Goal: Task Accomplishment & Management: Manage account settings

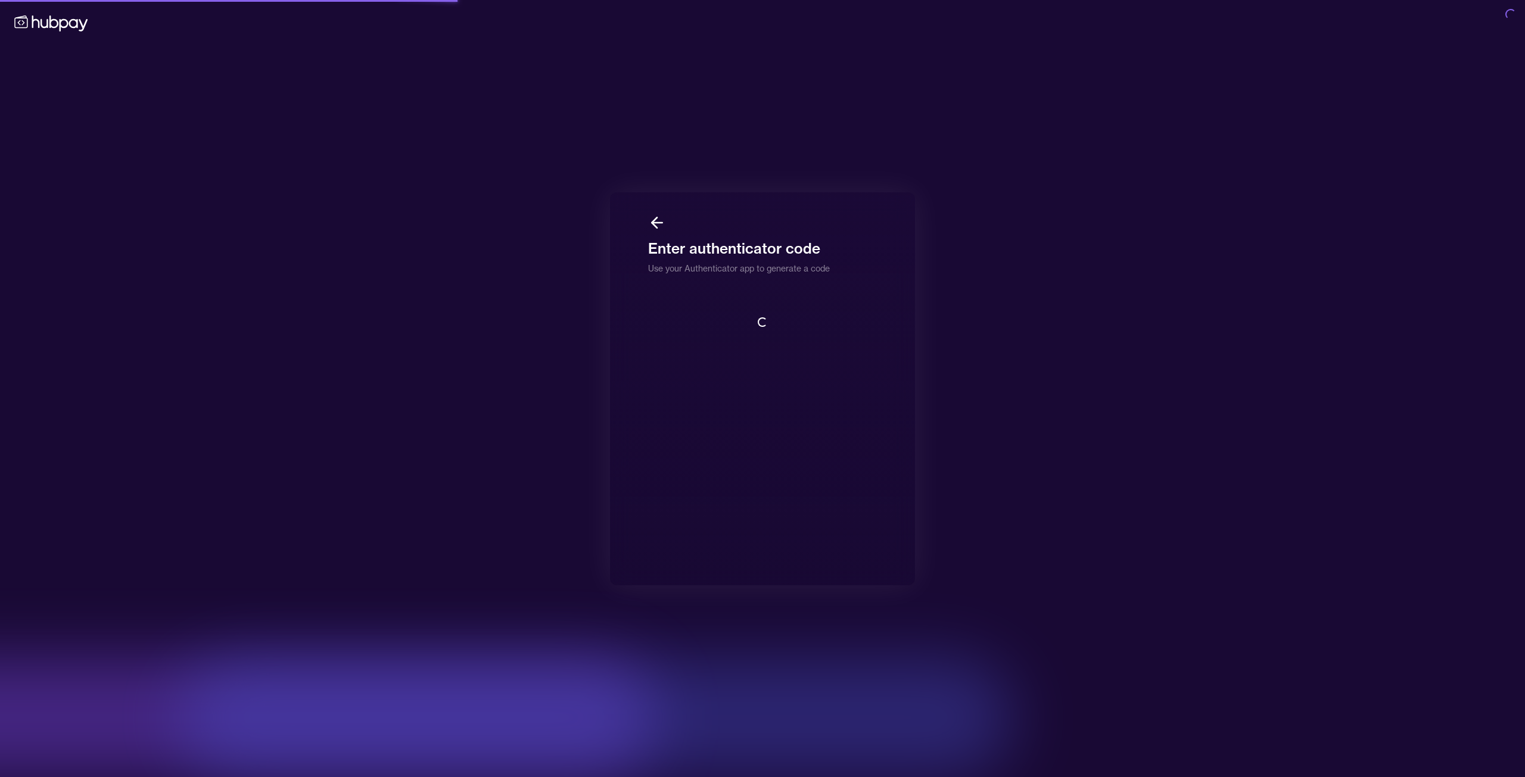
scroll to position [1, 0]
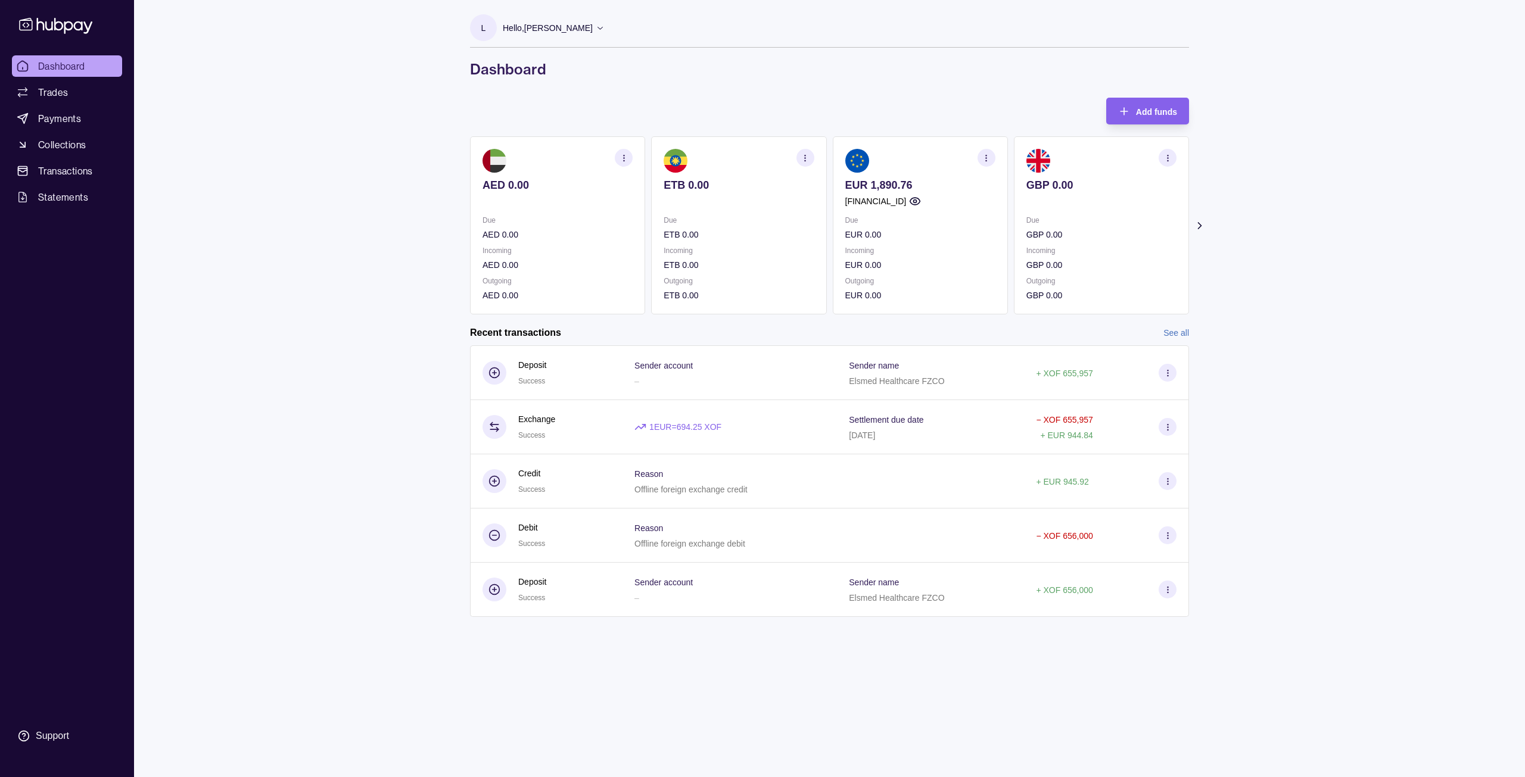
click at [1181, 332] on link "See all" at bounding box center [1176, 332] width 26 height 13
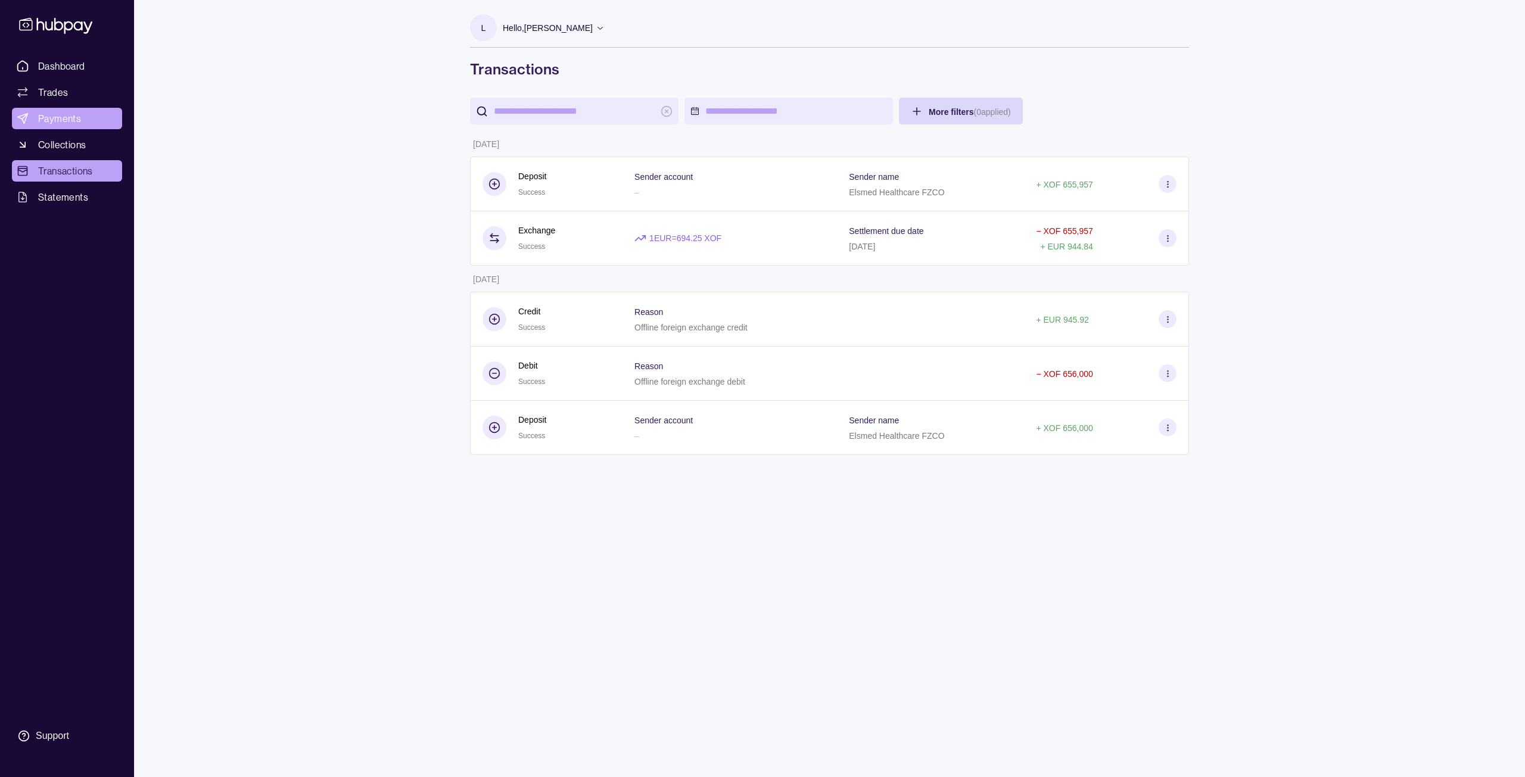
click at [60, 116] on span "Payments" at bounding box center [59, 118] width 43 height 14
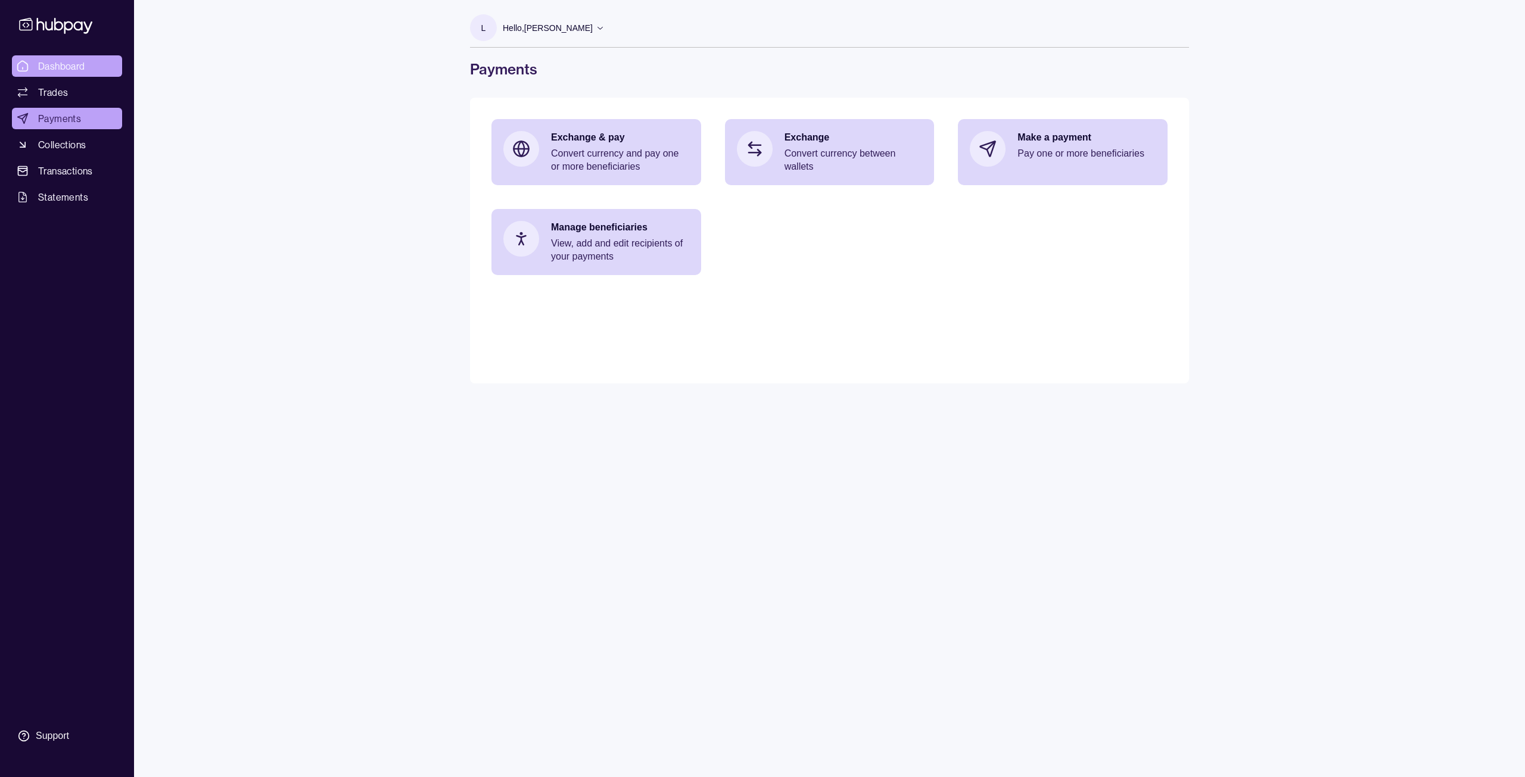
click at [66, 63] on span "Dashboard" at bounding box center [61, 66] width 47 height 14
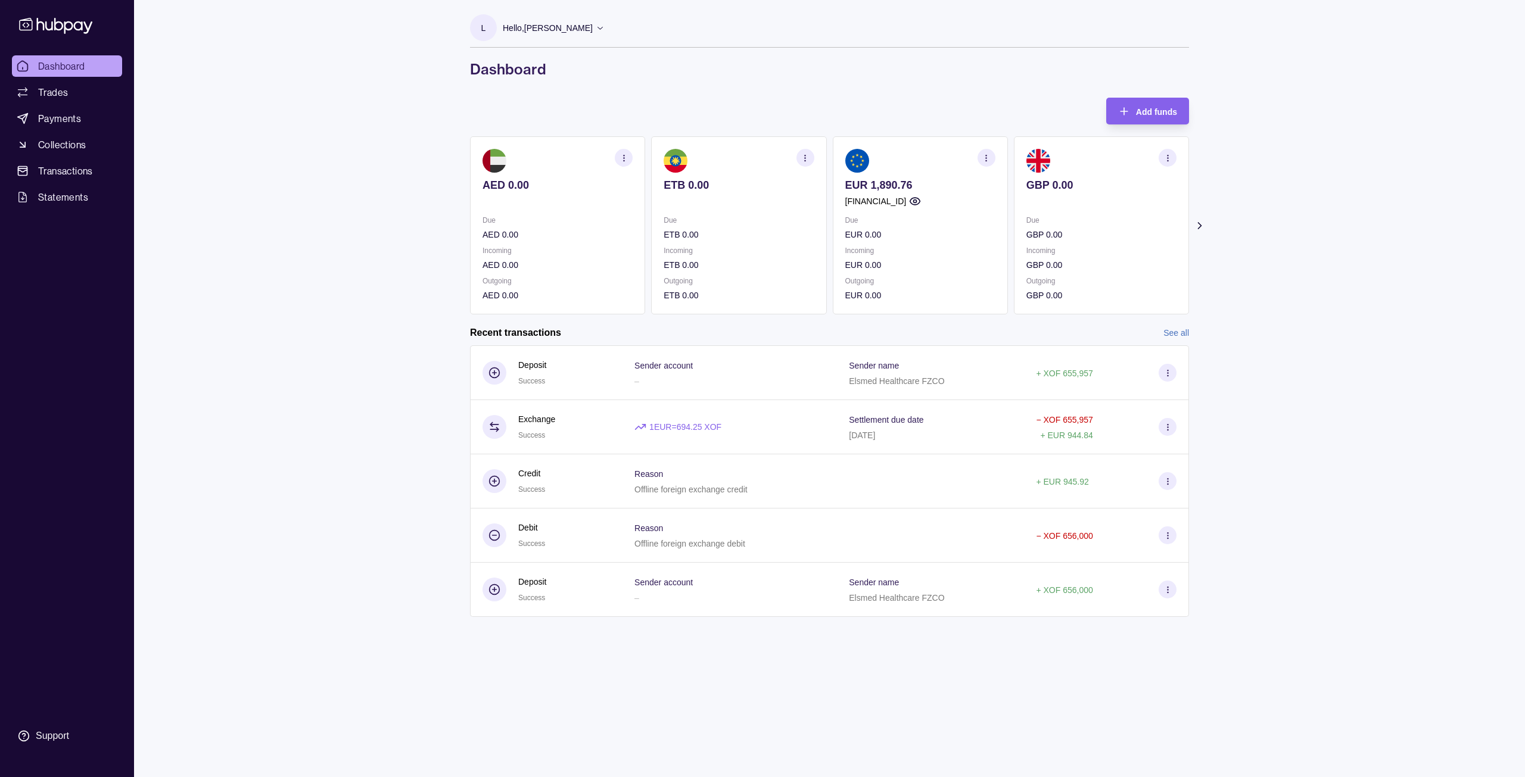
click at [1169, 154] on icon "button" at bounding box center [1167, 158] width 9 height 9
click at [1203, 227] on icon at bounding box center [1200, 226] width 12 height 12
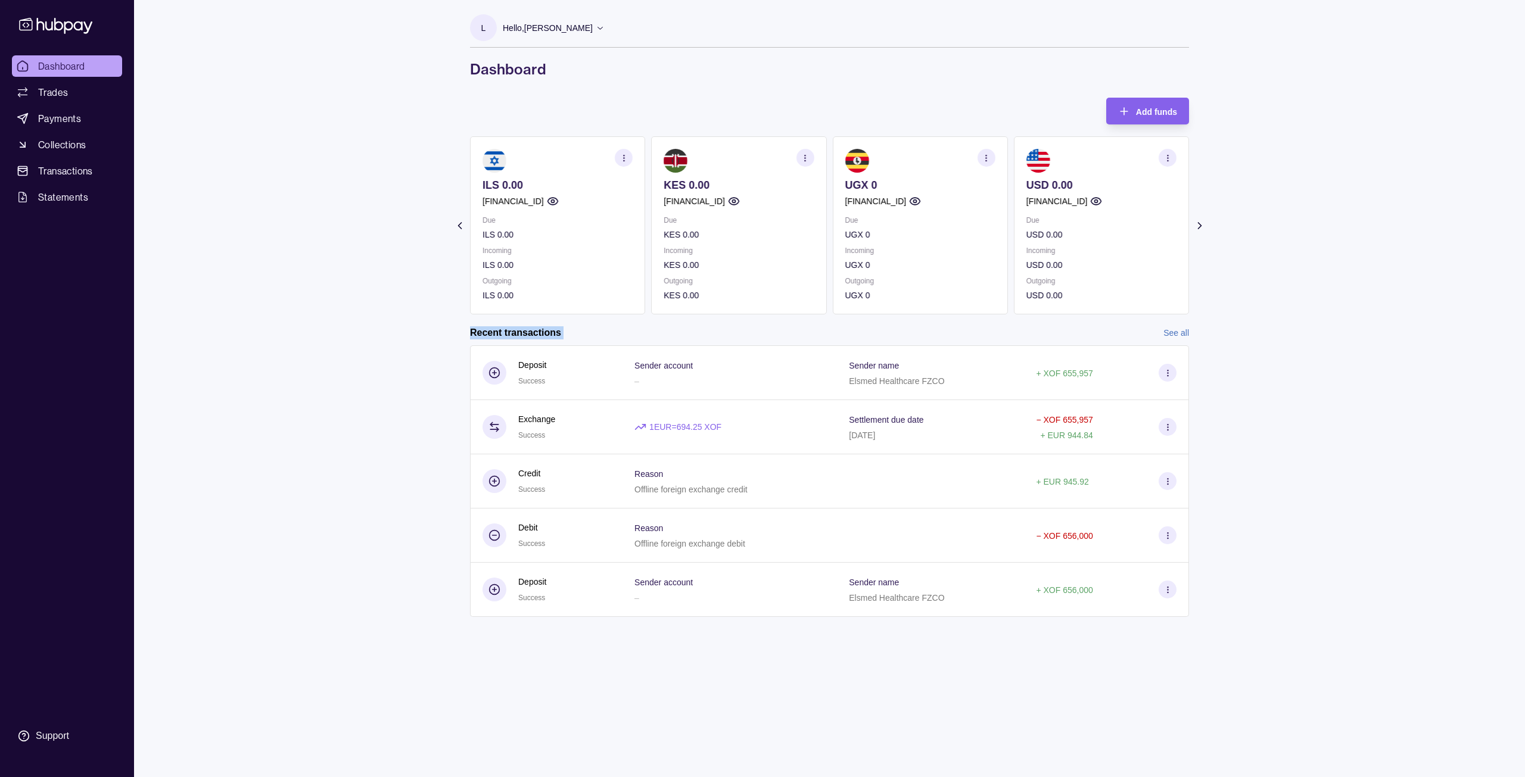
click at [1203, 227] on icon at bounding box center [1200, 226] width 12 height 12
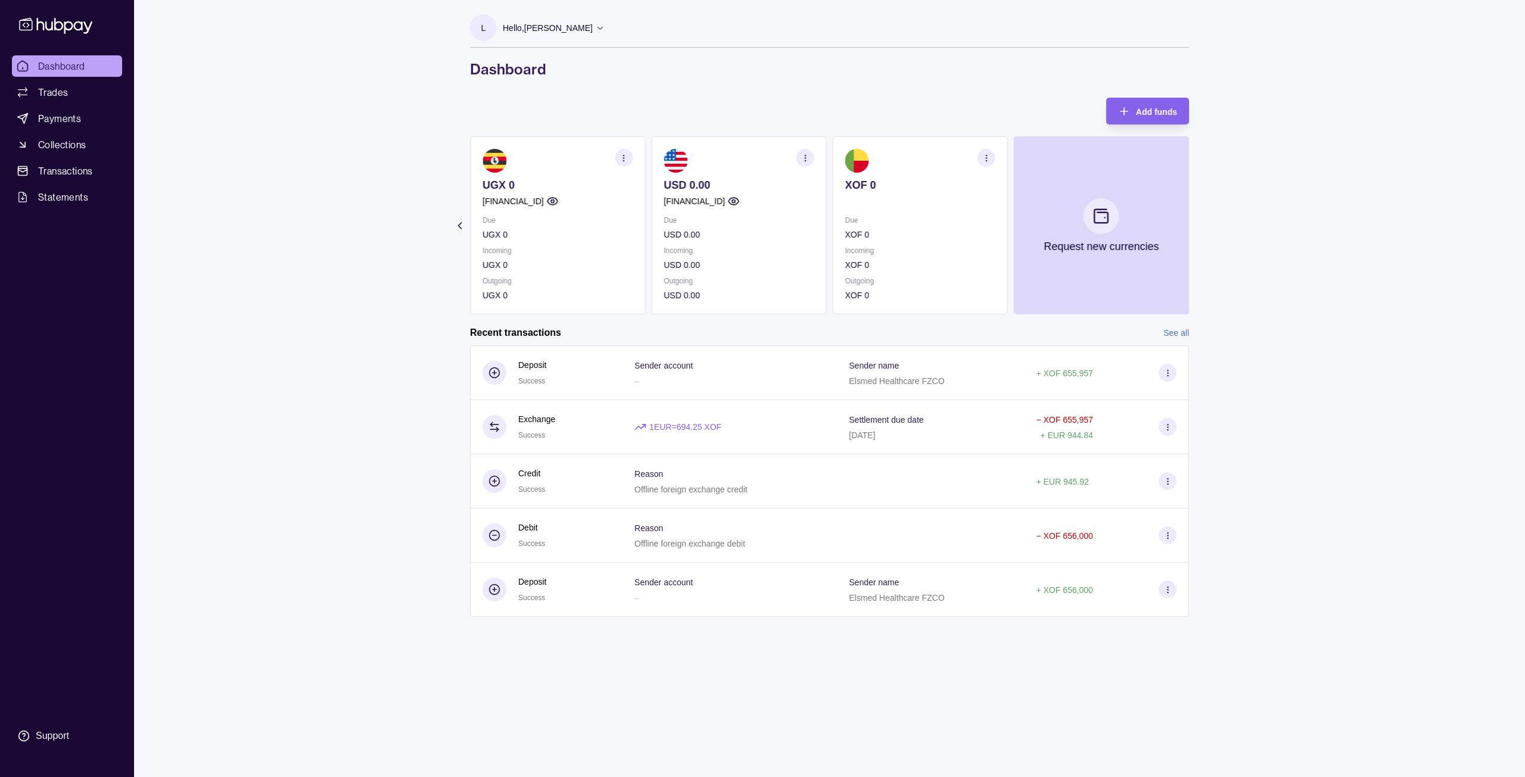
click at [1203, 227] on section "Add funds AED 0.00 Due AED 0.00 Incoming AED 0.00 Outgoing AED 0.00 ETB 0.00 Du…" at bounding box center [829, 369] width 767 height 543
